Goal: Task Accomplishment & Management: Use online tool/utility

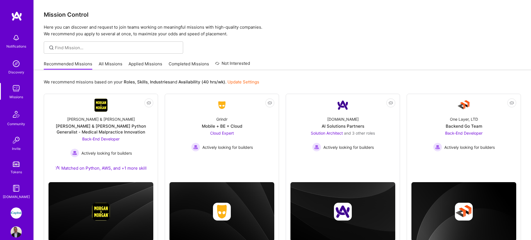
click at [113, 64] on link "All Missions" at bounding box center [111, 65] width 24 height 9
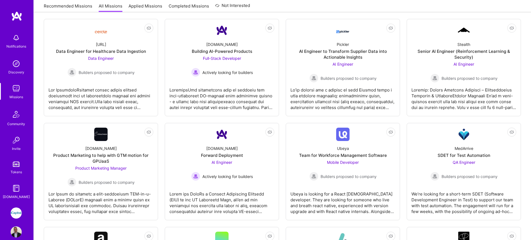
scroll to position [87, 0]
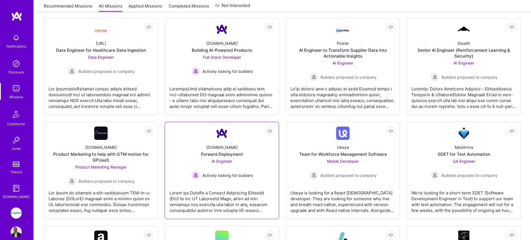
click at [230, 162] on span "AI Engineer" at bounding box center [221, 161] width 21 height 5
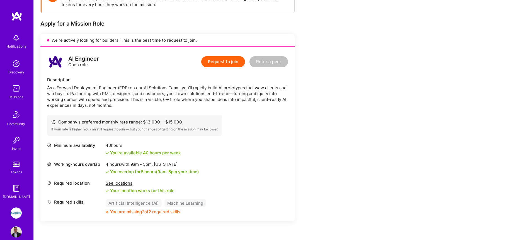
scroll to position [82, 0]
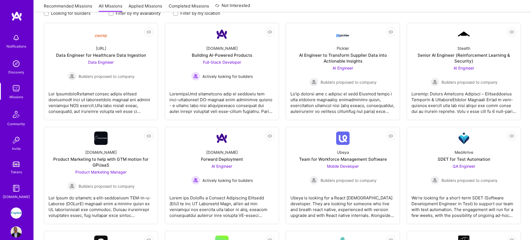
scroll to position [87, 0]
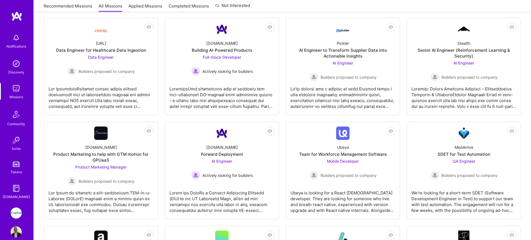
click at [12, 91] on img at bounding box center [16, 88] width 11 height 11
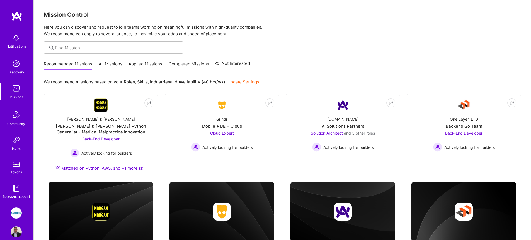
click at [145, 64] on link "Applied Missions" at bounding box center [145, 65] width 34 height 9
